Goal: Information Seeking & Learning: Compare options

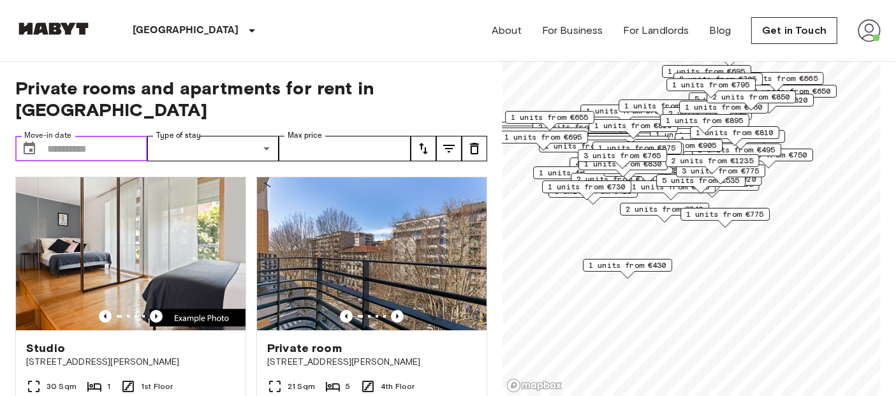
click at [77, 136] on input "Move-in date" at bounding box center [97, 149] width 100 height 26
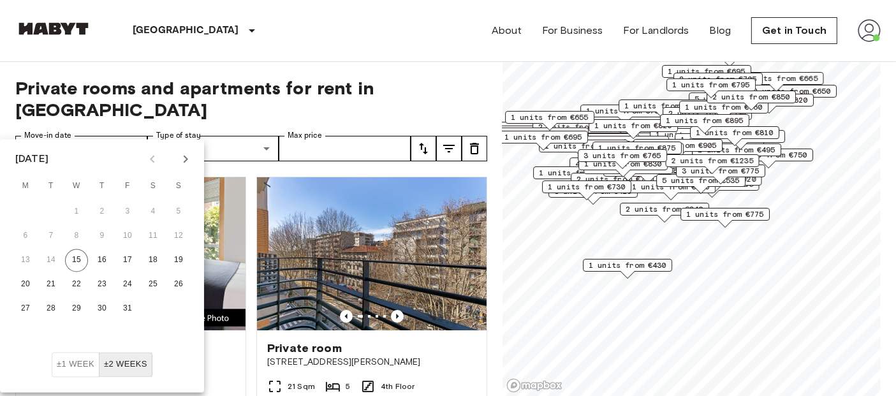
click at [491, 255] on div "Private rooms and apartments for rent in Milan Move-in date ​ Move-in date Type…" at bounding box center [448, 229] width 866 height 335
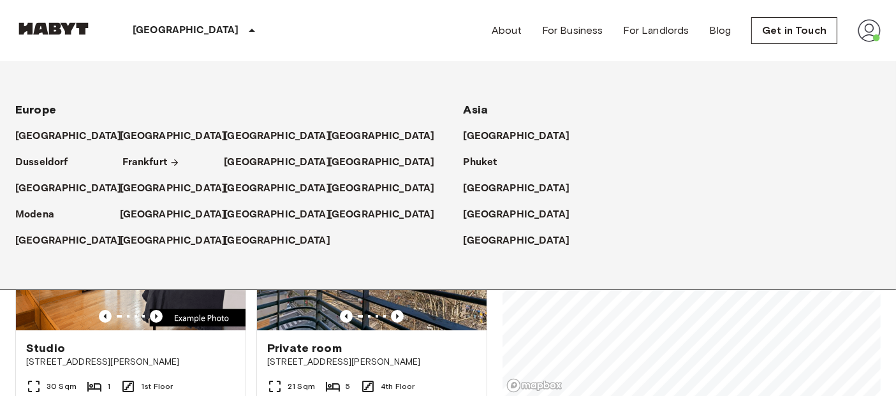
click at [138, 163] on p "Frankfurt" at bounding box center [144, 162] width 45 height 15
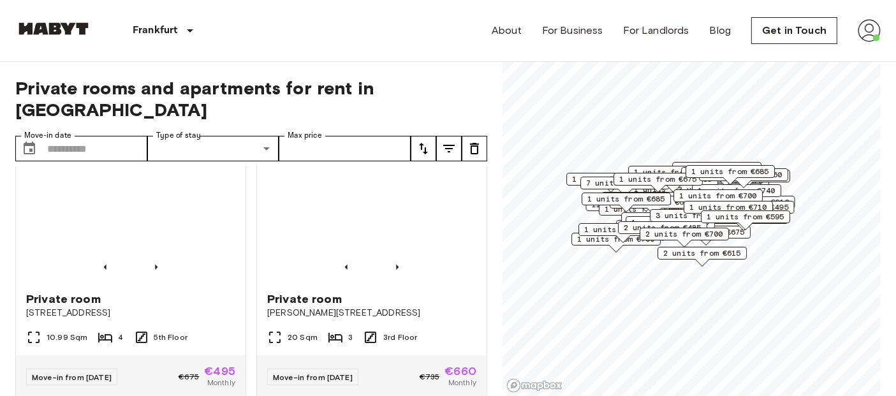
scroll to position [921, 0]
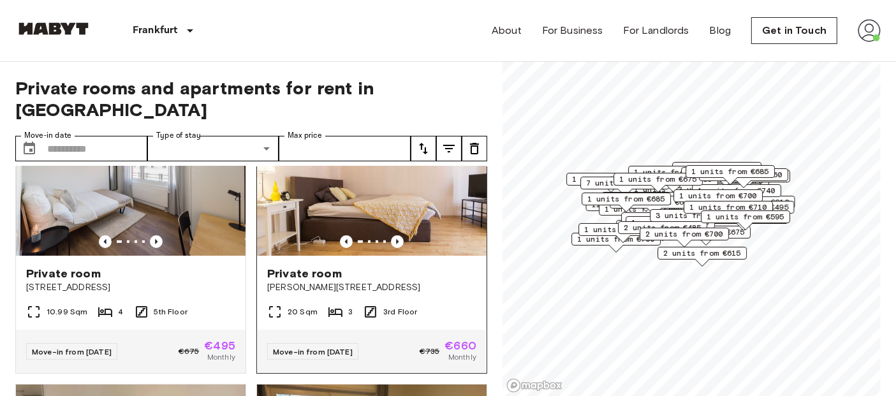
click at [386, 179] on img at bounding box center [372, 179] width 230 height 153
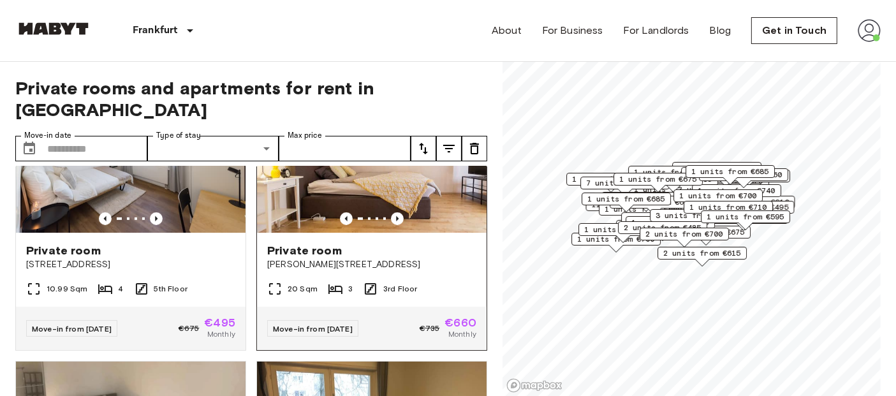
scroll to position [944, 0]
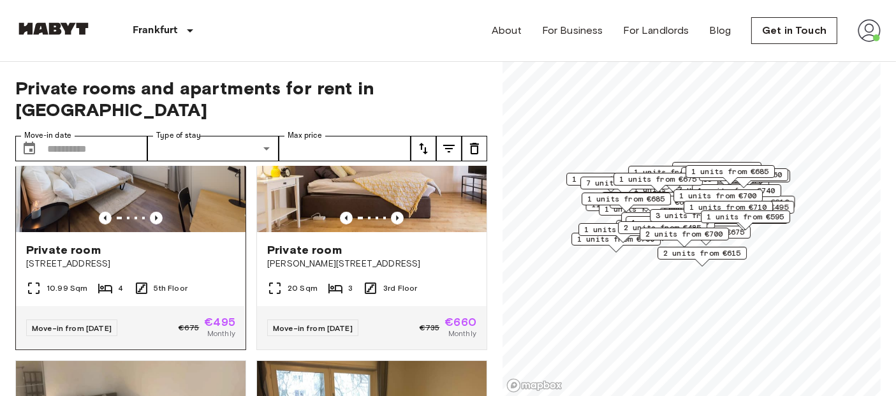
click at [121, 182] on img at bounding box center [131, 155] width 230 height 153
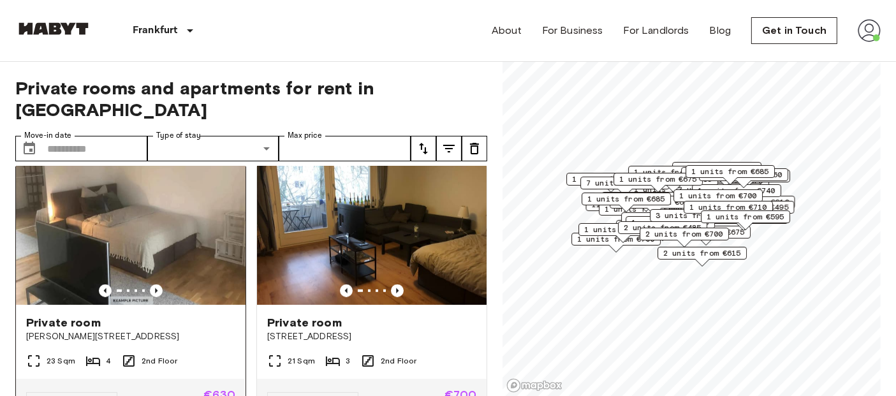
scroll to position [1197, 0]
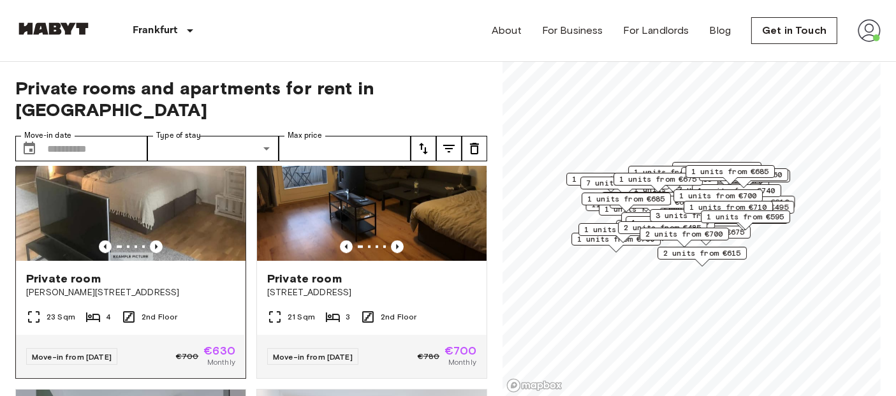
click at [135, 216] on img at bounding box center [131, 184] width 230 height 153
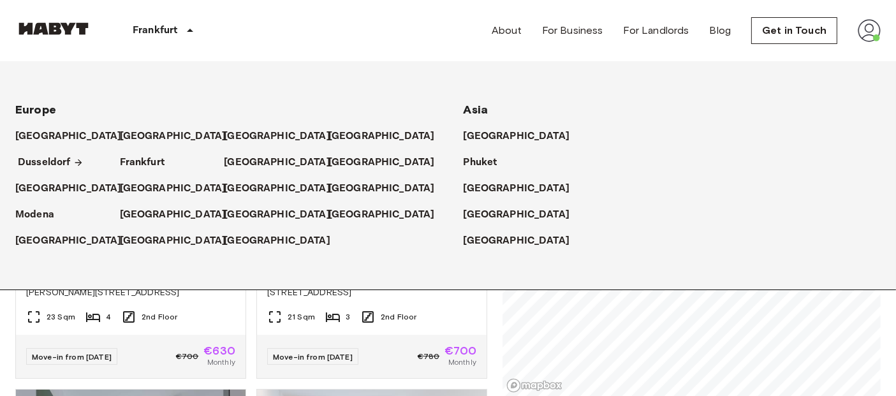
click at [43, 161] on p "Dusseldorf" at bounding box center [44, 162] width 53 height 15
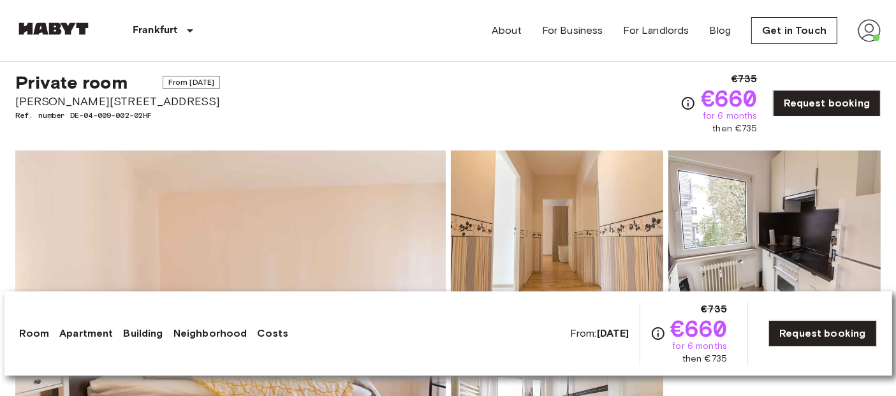
scroll to position [22, 0]
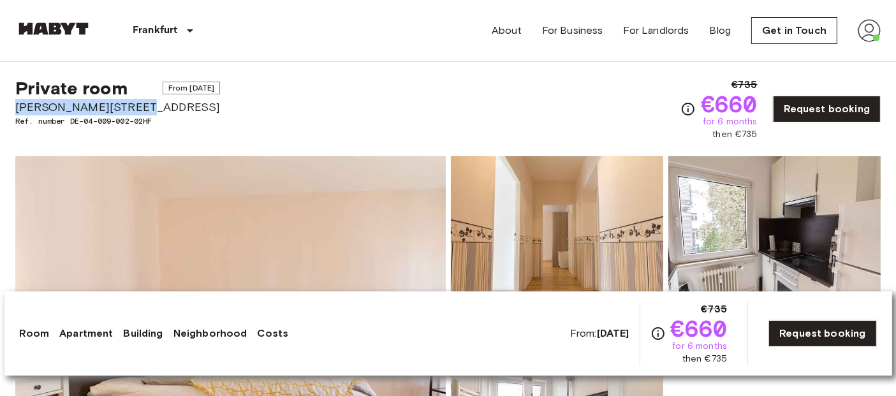
drag, startPoint x: 35, startPoint y: 101, endPoint x: 132, endPoint y: 105, distance: 97.0
copy span "Emil-Claar-Straße 17"
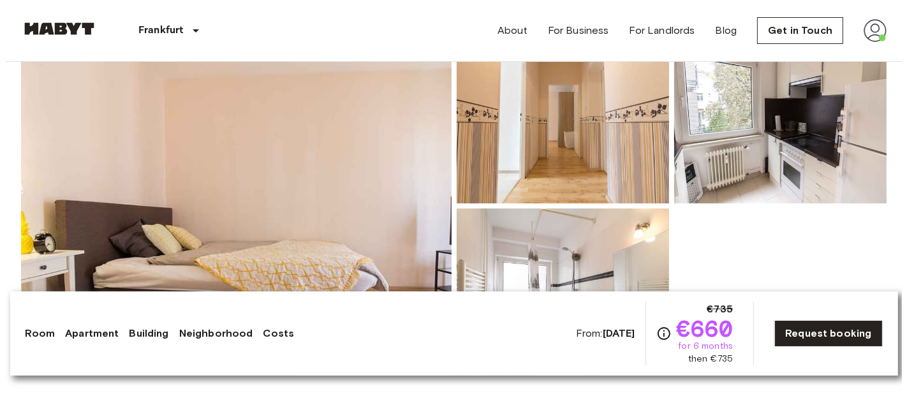
scroll to position [142, 0]
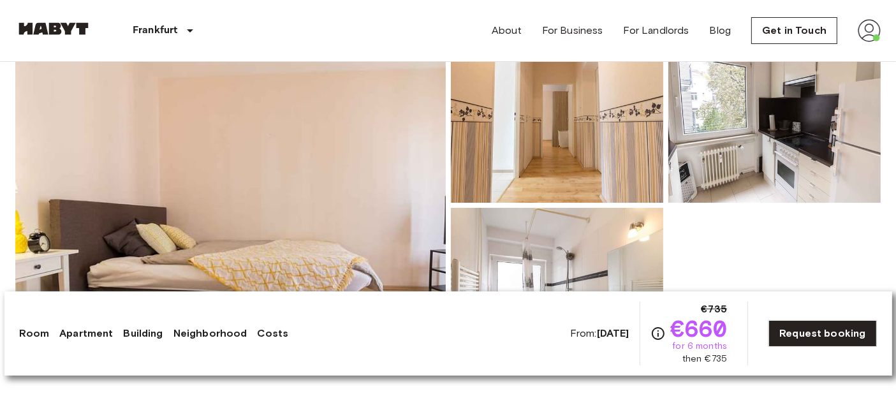
click at [260, 161] on img at bounding box center [230, 205] width 431 height 339
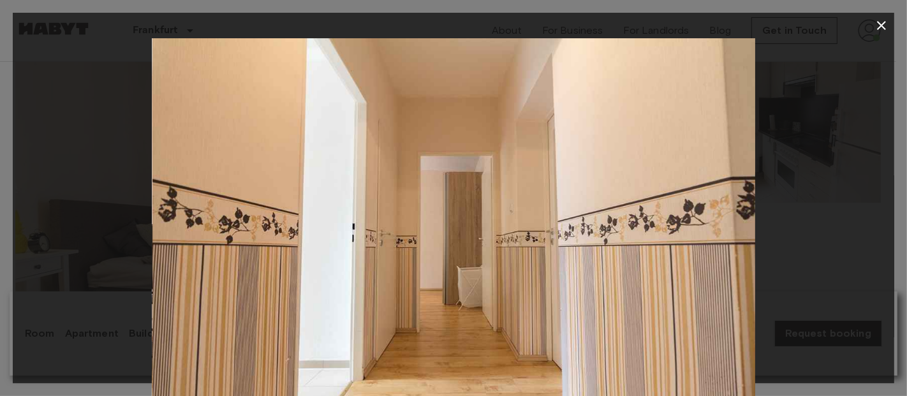
drag, startPoint x: 682, startPoint y: 168, endPoint x: 488, endPoint y: 197, distance: 196.2
click at [488, 197] on img at bounding box center [453, 239] width 603 height 402
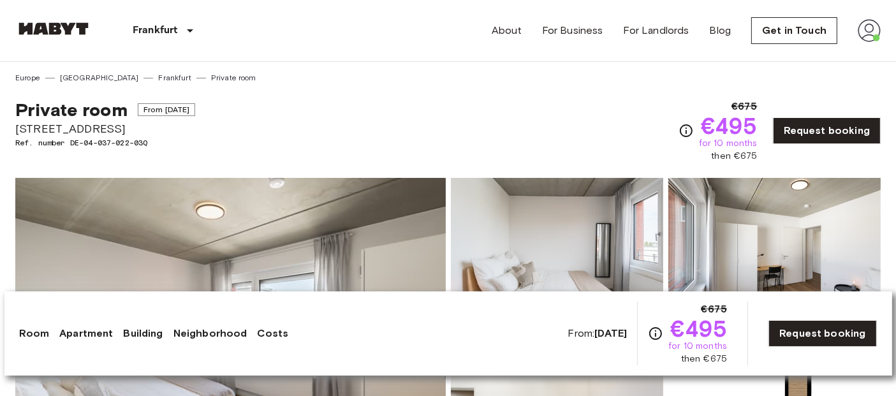
drag, startPoint x: 17, startPoint y: 132, endPoint x: 142, endPoint y: 122, distance: 124.8
click at [142, 122] on span "[STREET_ADDRESS]" at bounding box center [105, 129] width 180 height 17
copy span "[STREET_ADDRESS]"
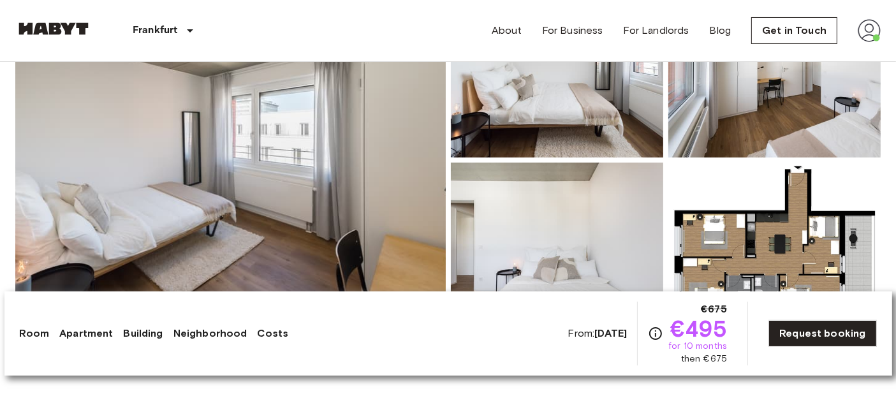
scroll to position [194, 0]
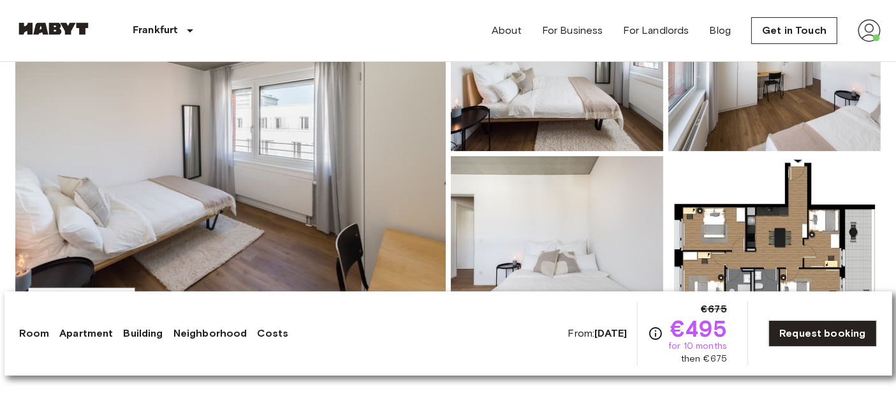
click at [297, 170] on img at bounding box center [230, 153] width 431 height 339
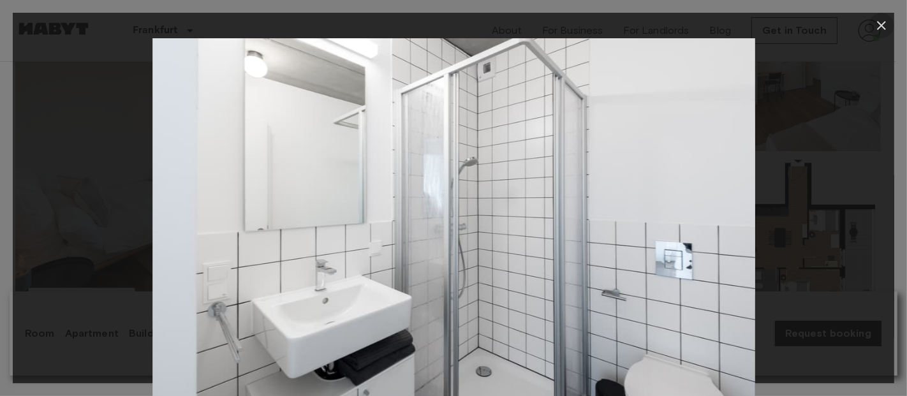
click at [881, 23] on icon "button" at bounding box center [881, 25] width 15 height 15
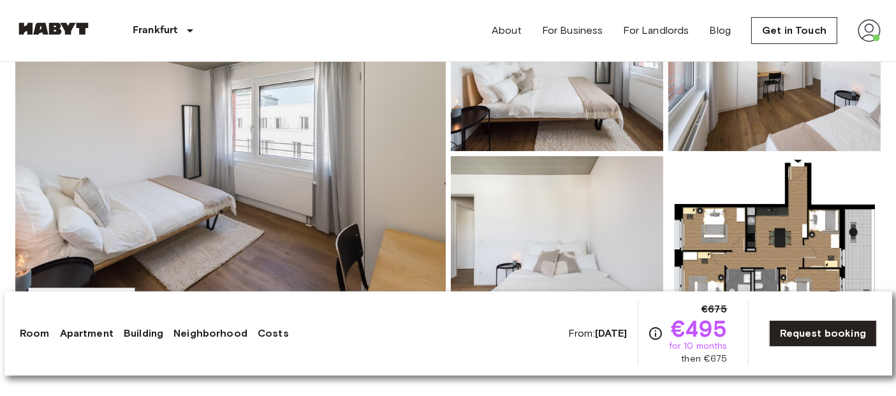
scroll to position [0, 0]
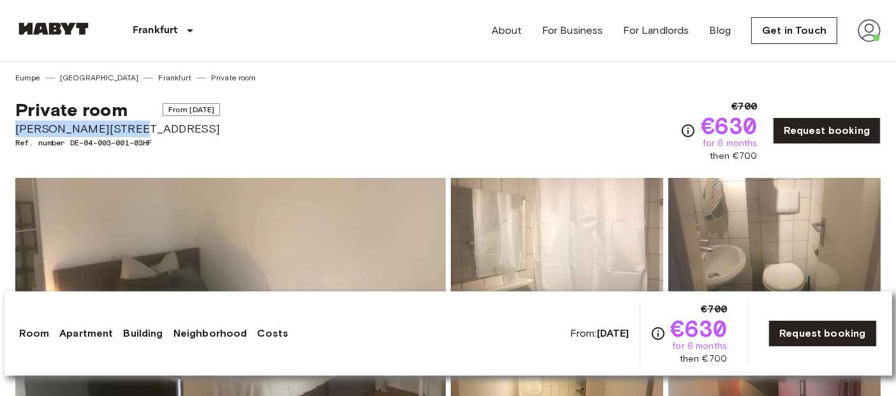
drag, startPoint x: 3, startPoint y: 127, endPoint x: 133, endPoint y: 126, distance: 129.5
copy span "Berger Straße 40-42"
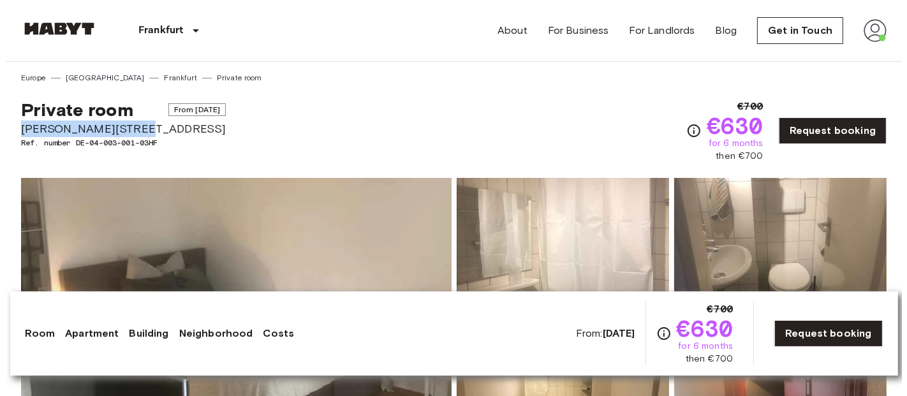
scroll to position [212, 0]
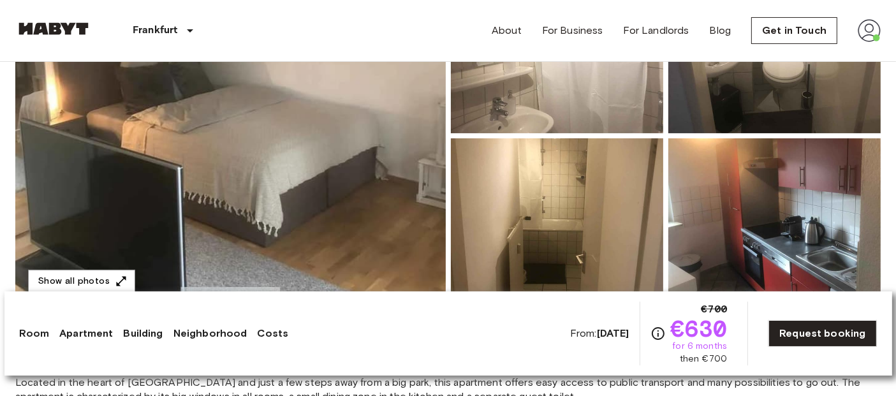
click at [236, 151] on img at bounding box center [230, 135] width 431 height 339
